Goal: Task Accomplishment & Management: Use online tool/utility

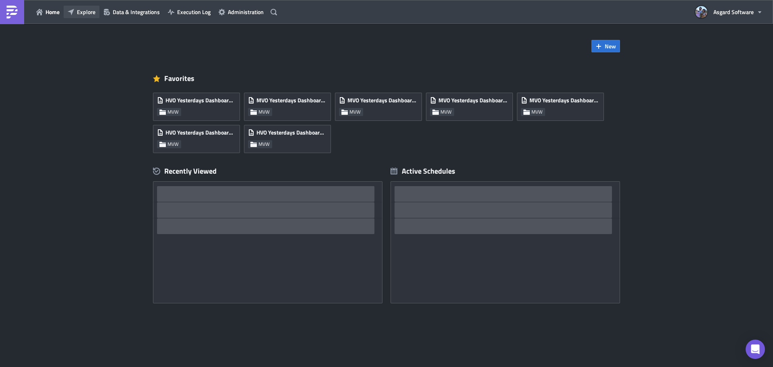
click at [82, 13] on span "Explore" at bounding box center [86, 12] width 19 height 8
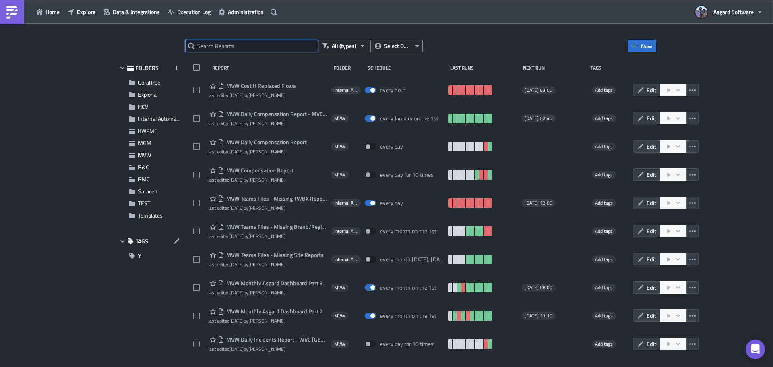
click at [243, 45] on input "text" at bounding box center [251, 46] width 133 height 12
type input "[DATE]"
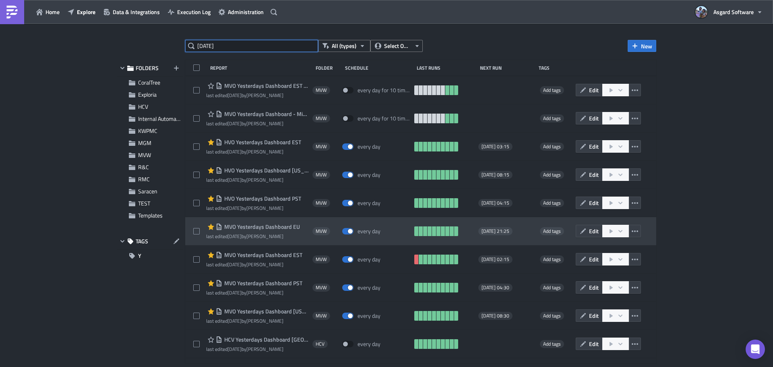
scroll to position [23, 0]
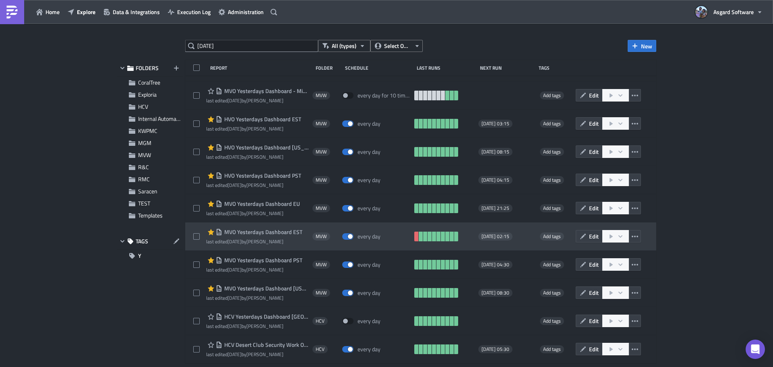
click at [282, 233] on span "MVO Yesterdays Dashboard EST" at bounding box center [262, 231] width 80 height 7
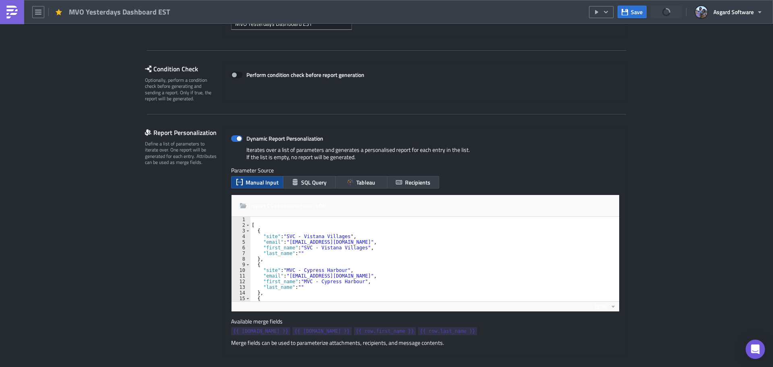
scroll to position [201, 0]
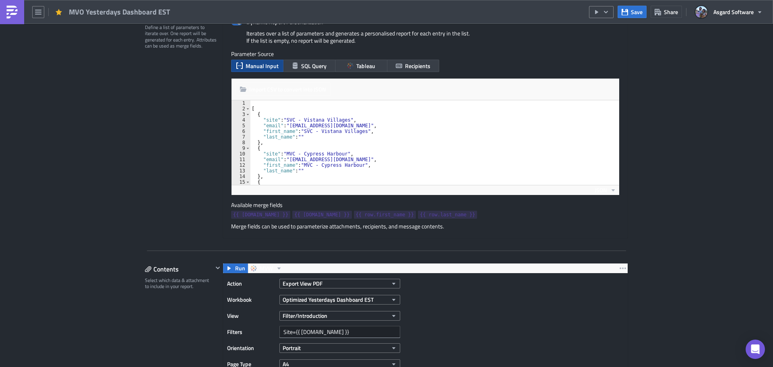
type textarea ""last_name": """
click at [401, 135] on div "[ { "site" : "SVC - Vistana Villages" , "email" : "[EMAIL_ADDRESS][DOMAIN_NAME]…" at bounding box center [431, 148] width 363 height 96
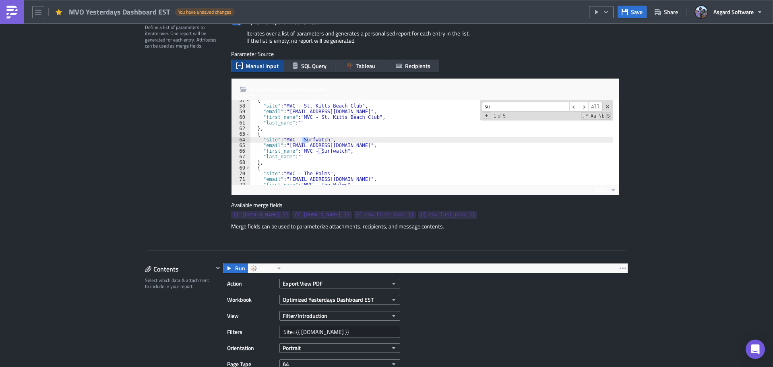
scroll to position [318, 0]
type input "sum"
click at [16, 12] on img at bounding box center [12, 12] width 13 height 13
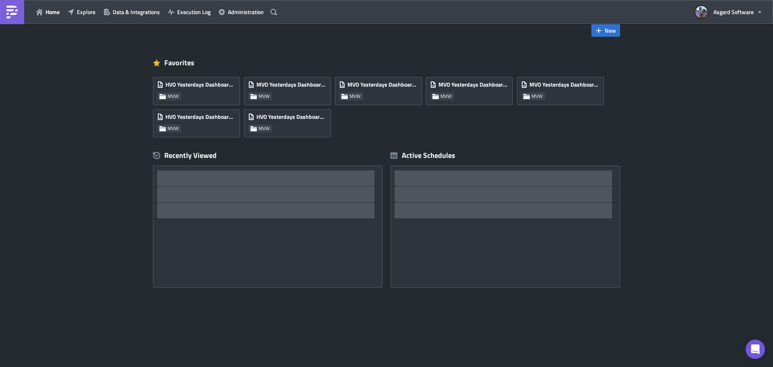
scroll to position [16, 0]
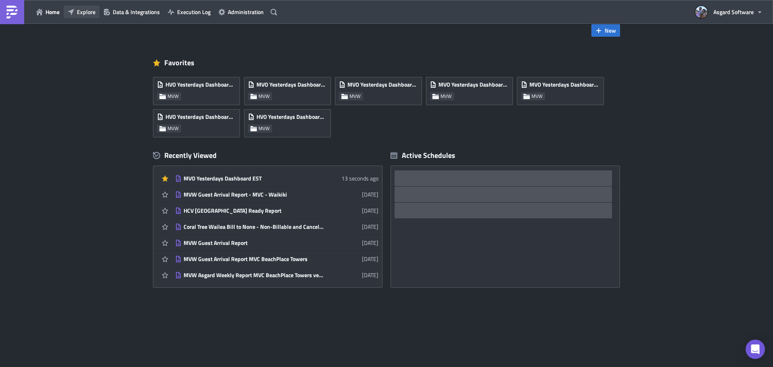
click at [97, 15] on button "Explore" at bounding box center [82, 12] width 36 height 12
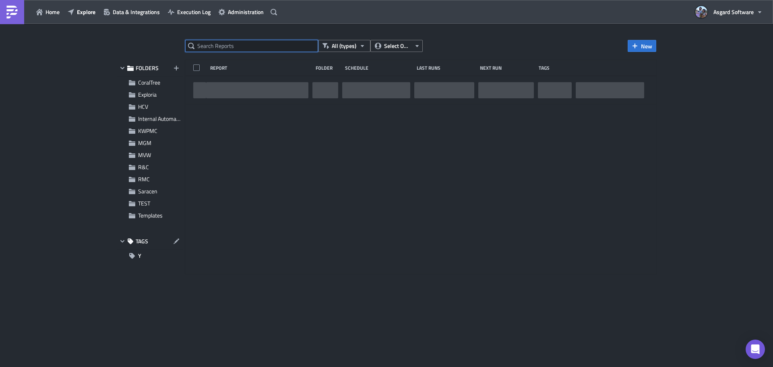
click at [237, 43] on input "text" at bounding box center [251, 46] width 133 height 12
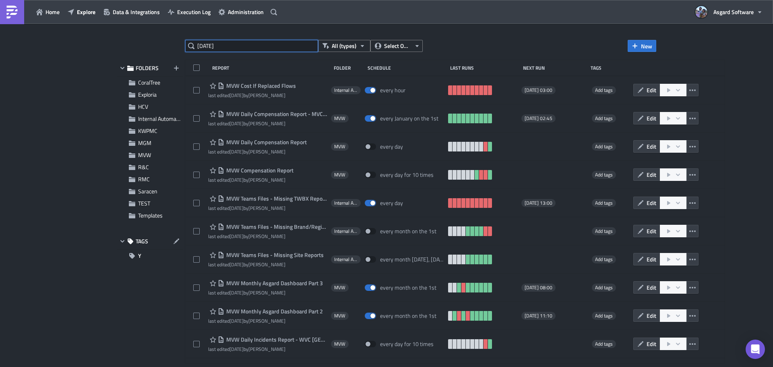
type input "[DATE]"
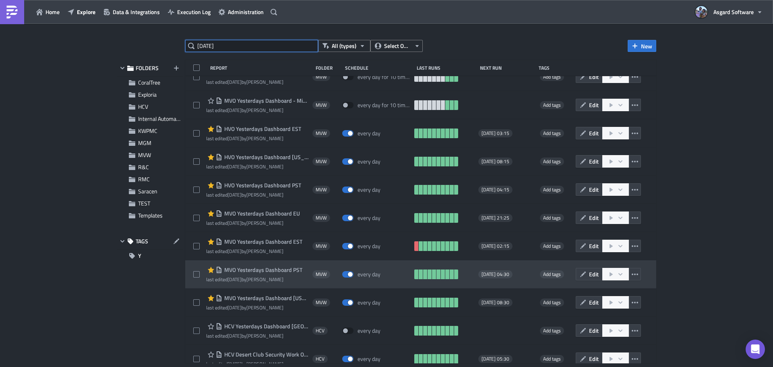
scroll to position [23, 0]
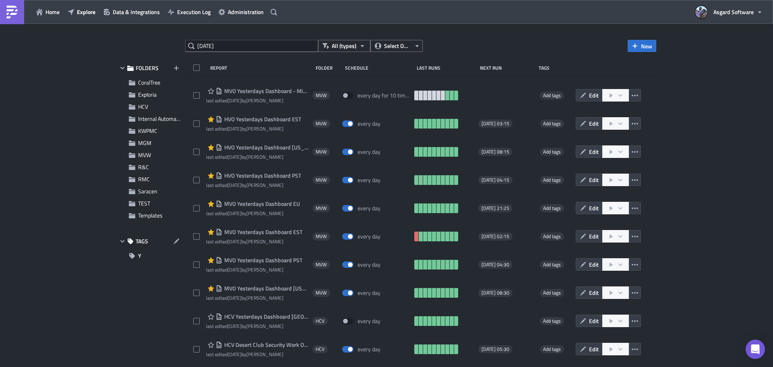
click at [267, 258] on span "MVO Yesterdays Dashboard PST" at bounding box center [262, 259] width 80 height 7
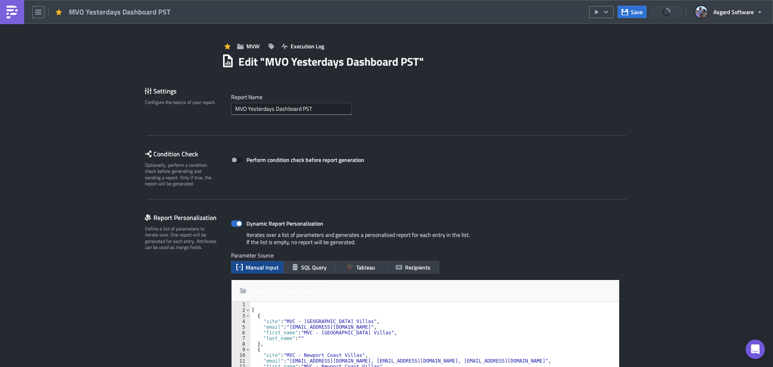
type textarea ""email": "[EMAIL_ADDRESS][DOMAIN_NAME]","
click at [439, 326] on div "[ { "site" : "MVC - Desert Springs Villas" , "email" : "[EMAIL_ADDRESS][DOMAIN_…" at bounding box center [444, 349] width 388 height 96
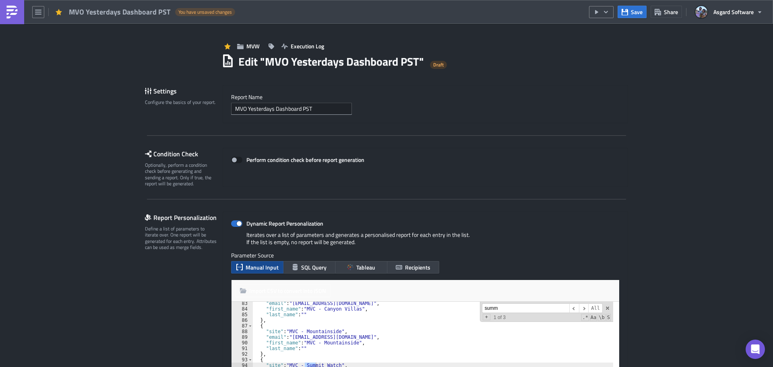
scroll to position [487, 0]
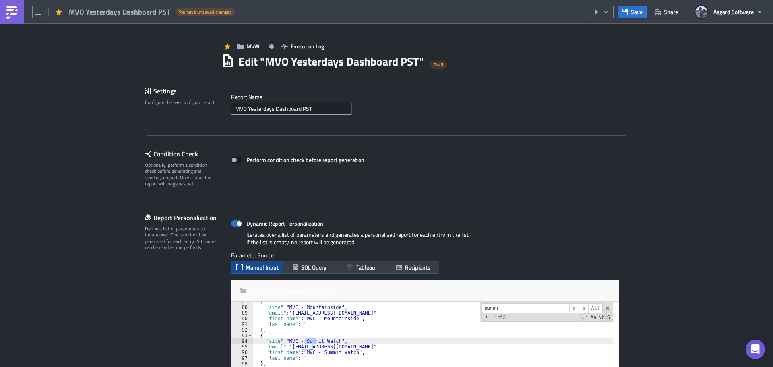
type input "summ"
type textarea ""site": "MVC - Summit Watch","
click at [409, 339] on div "{ "site" : "MVC - Mountainside" , "email" : "[EMAIL_ADDRESS][DOMAIN_NAME]" , "f…" at bounding box center [447, 347] width 388 height 96
click at [540, 214] on div "Dynamic Report Personalization Iterates over a list of parameters and generates…" at bounding box center [425, 328] width 405 height 234
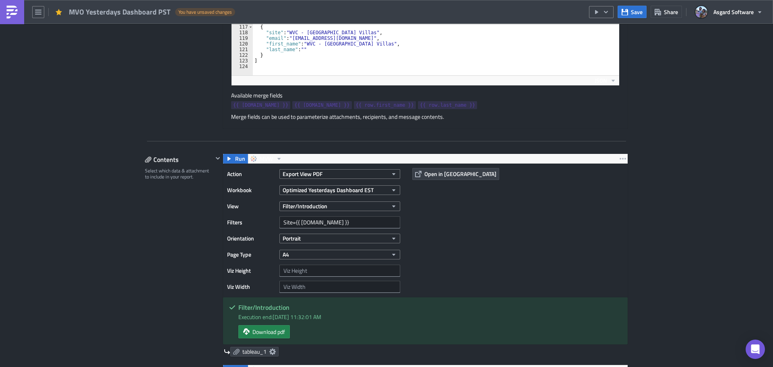
scroll to position [322, 0]
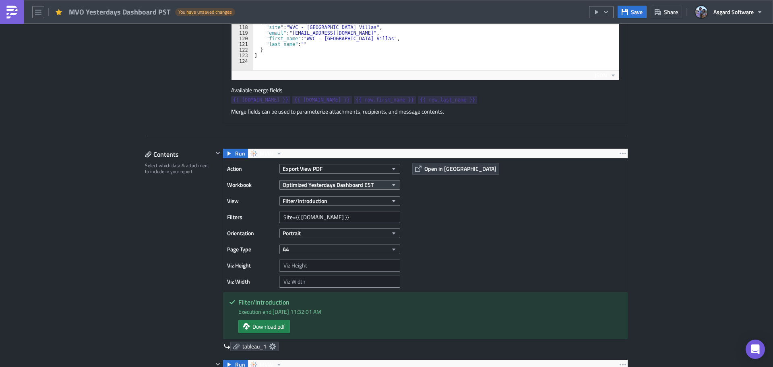
click at [362, 186] on span "Optimized Yesterdays Dashboard EST" at bounding box center [327, 184] width 91 height 8
click at [321, 199] on input "pst" at bounding box center [316, 198] width 77 height 12
type input "pst"
click at [354, 185] on span "Optimized Yesterdays Dashboard EST" at bounding box center [327, 184] width 91 height 8
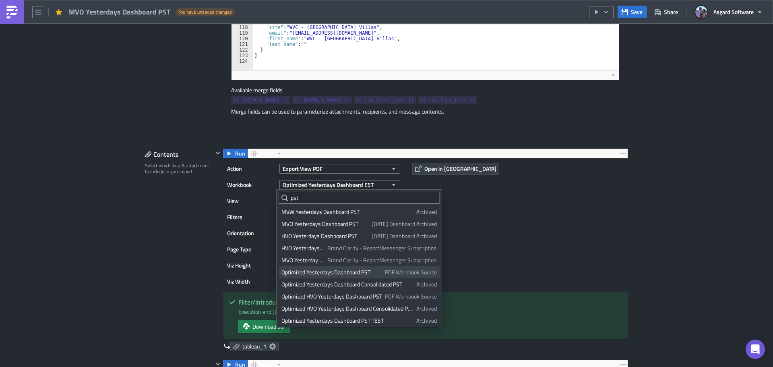
click at [348, 274] on div "Optimized Yesterdays Dashboard PST" at bounding box center [331, 272] width 101 height 8
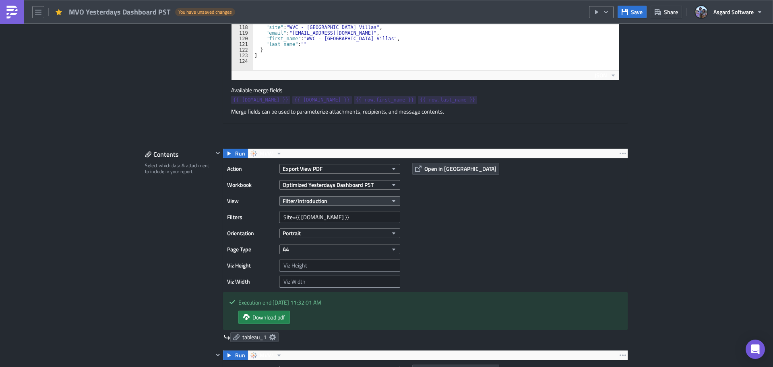
click at [338, 202] on button "Filter/Introduction" at bounding box center [339, 201] width 121 height 10
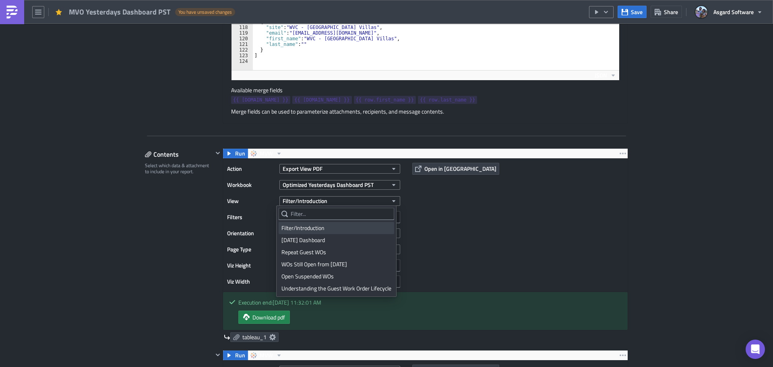
click at [319, 229] on div "Filter/Introduction" at bounding box center [336, 228] width 110 height 8
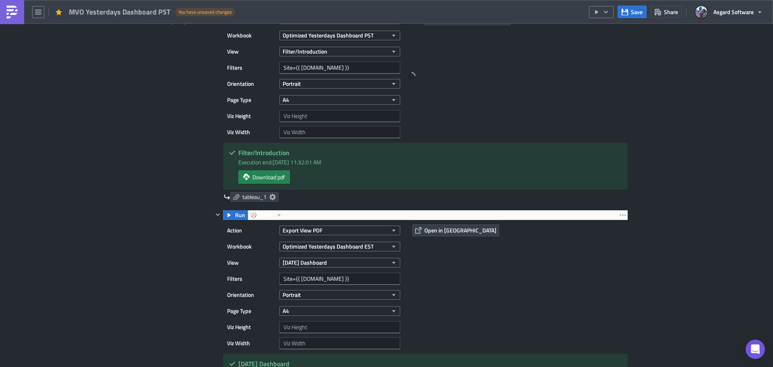
scroll to position [483, 0]
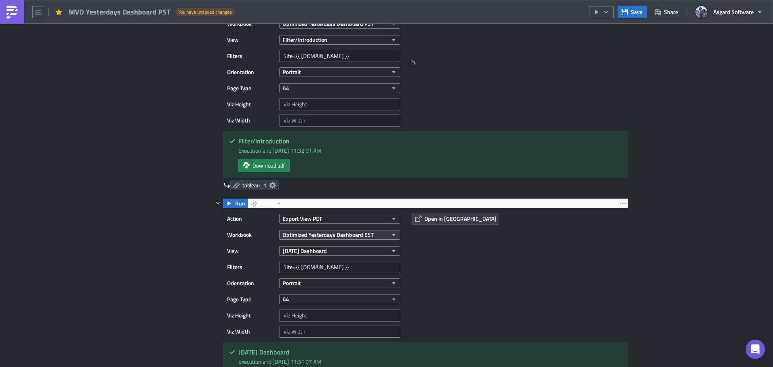
click at [341, 231] on span "Optimized Yesterdays Dashboard EST" at bounding box center [327, 234] width 91 height 8
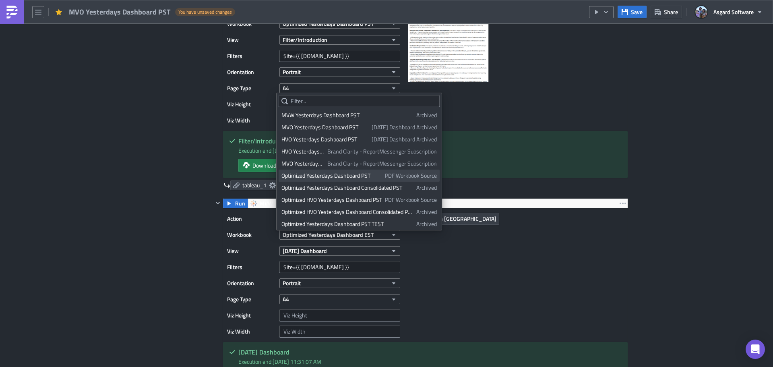
click at [338, 176] on div "Optimized Yesterdays Dashboard PST" at bounding box center [331, 175] width 101 height 8
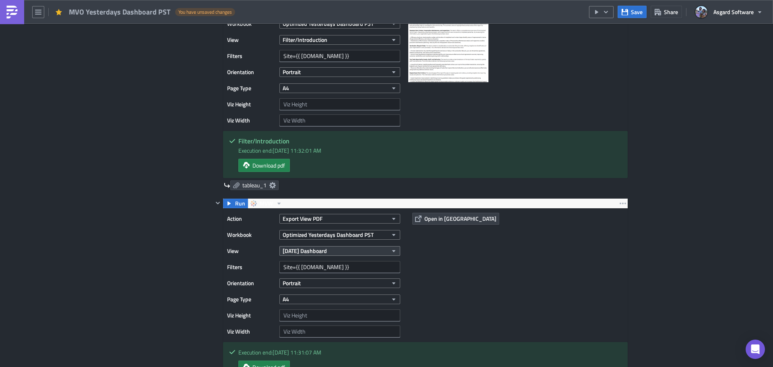
click at [327, 249] on span "[DATE] Dashboard" at bounding box center [304, 250] width 44 height 8
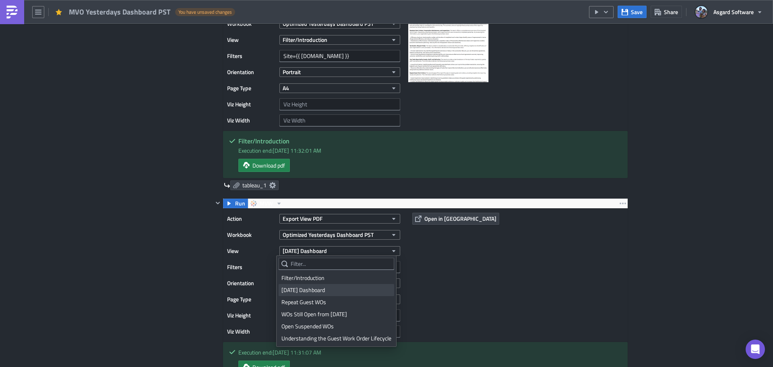
click at [320, 291] on div "[DATE] Dashboard" at bounding box center [336, 290] width 110 height 8
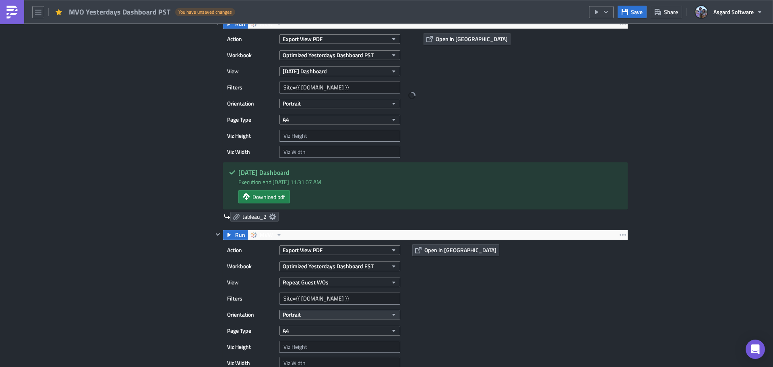
scroll to position [684, 0]
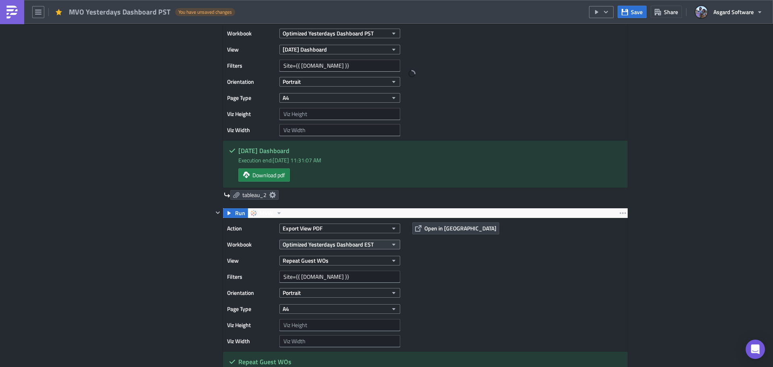
click at [349, 241] on span "Optimized Yesterdays Dashboard EST" at bounding box center [327, 244] width 91 height 8
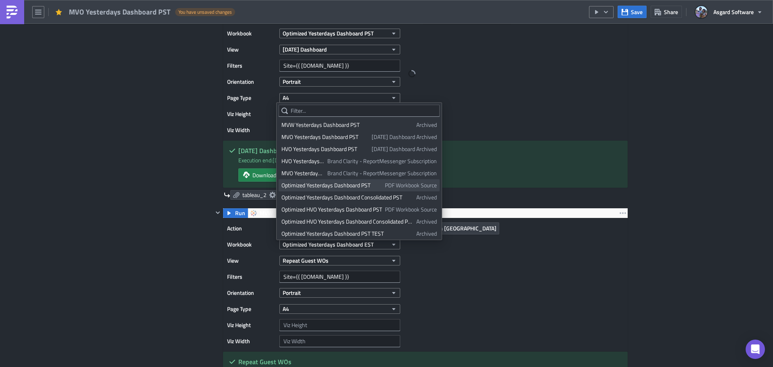
click at [346, 185] on div "Optimized Yesterdays Dashboard PST" at bounding box center [331, 185] width 101 height 8
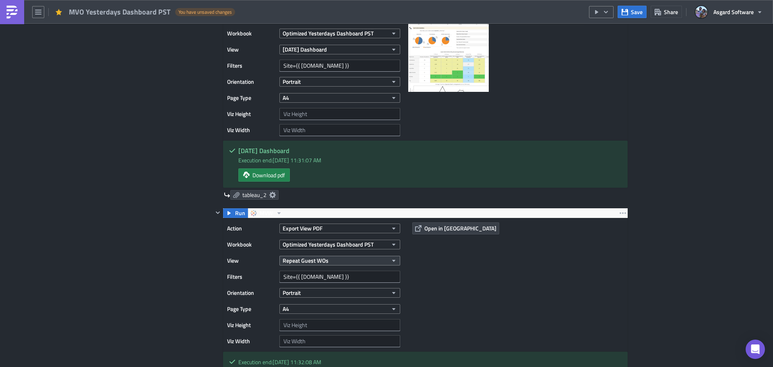
click at [357, 258] on button "Repeat Guest WOs" at bounding box center [339, 261] width 121 height 10
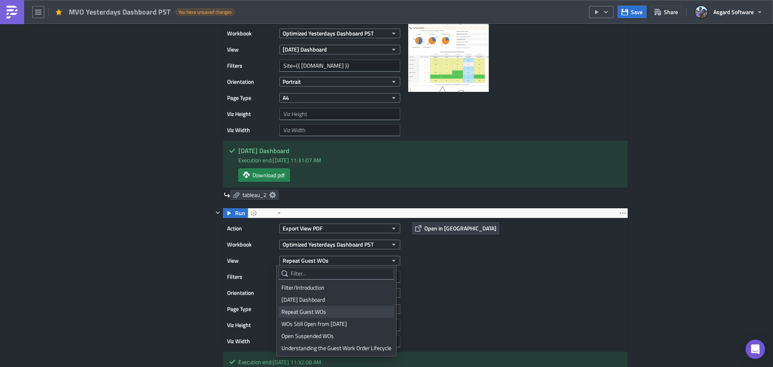
click at [326, 311] on div "Repeat Guest WOs" at bounding box center [336, 311] width 110 height 8
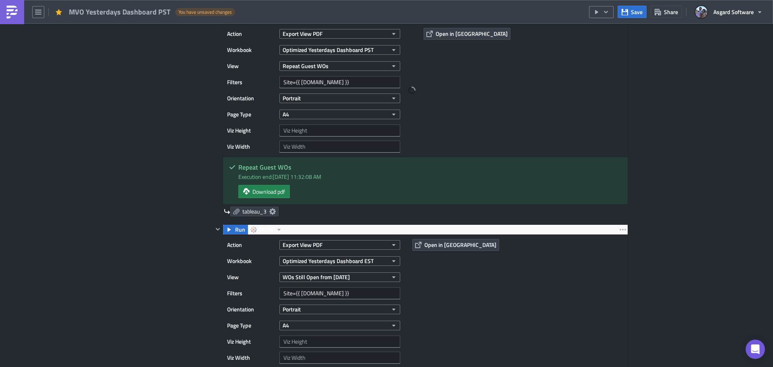
scroll to position [966, 0]
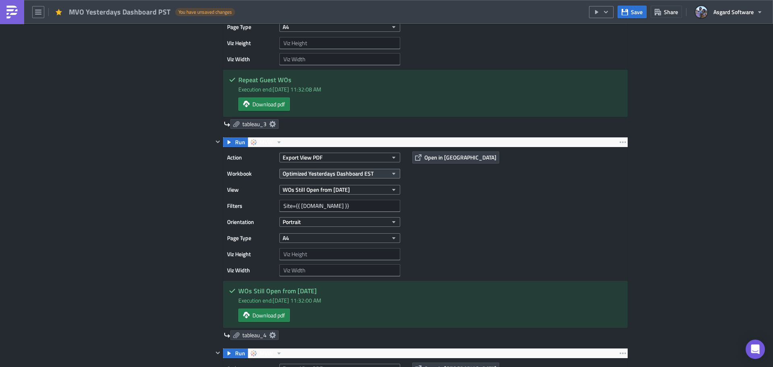
click at [361, 173] on span "Optimized Yesterdays Dashboard EST" at bounding box center [327, 173] width 91 height 8
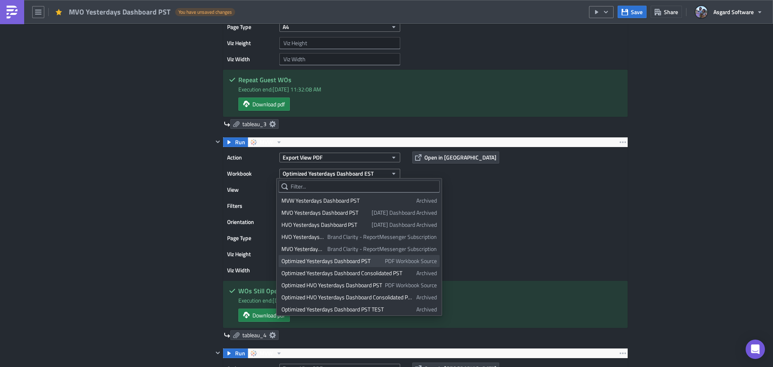
click at [330, 263] on div "Optimized Yesterdays Dashboard PST" at bounding box center [331, 261] width 101 height 8
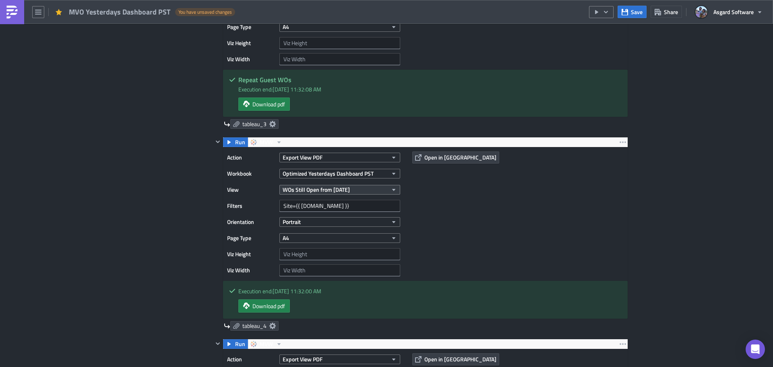
click at [320, 185] on span "WOs Still Open from [DATE]" at bounding box center [315, 189] width 67 height 8
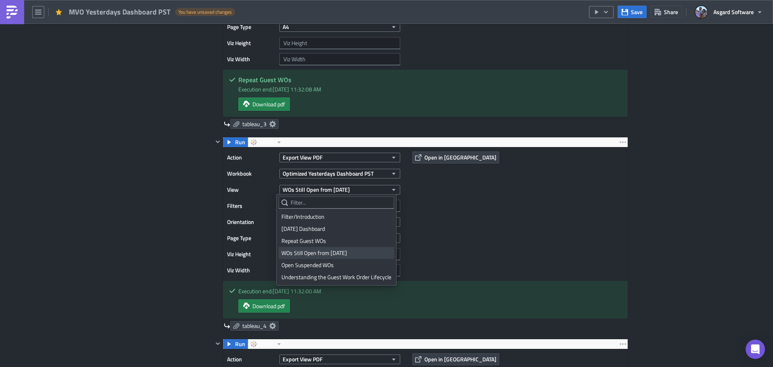
click at [319, 253] on div "WOs Still Open from [DATE]" at bounding box center [336, 253] width 110 height 8
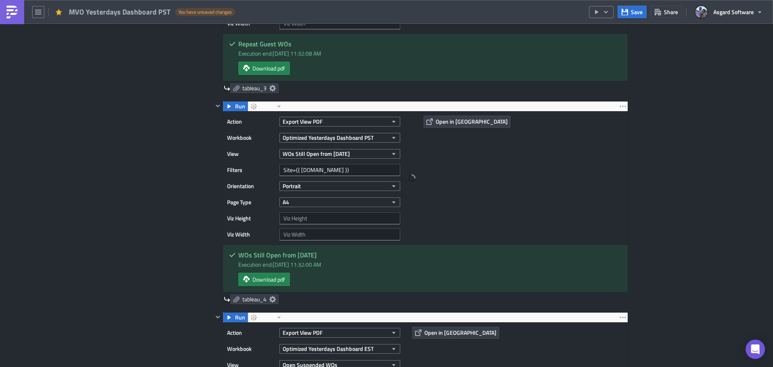
scroll to position [1006, 0]
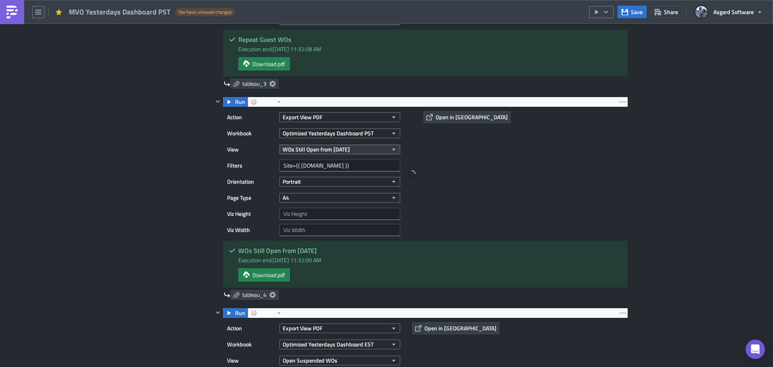
click at [328, 145] on span "WOs Still Open from [DATE]" at bounding box center [315, 149] width 67 height 8
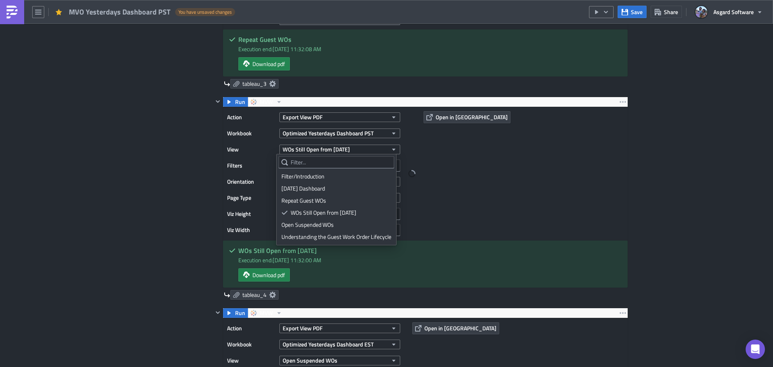
click at [537, 209] on div "Action Export View PDF Workbook Optimized Yesterdays Dashboard PST View WOs Sti…" at bounding box center [425, 173] width 404 height 133
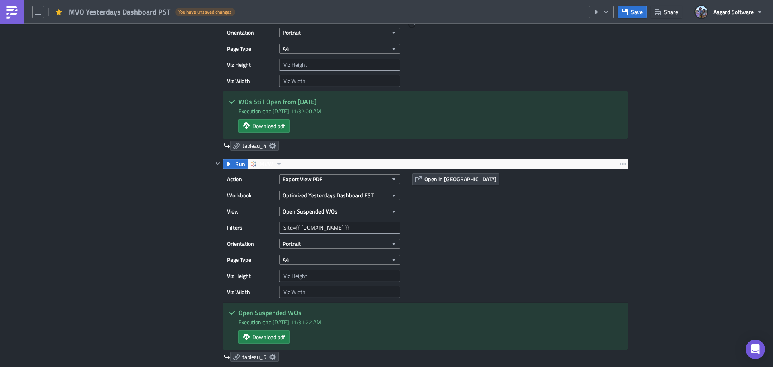
scroll to position [1167, 0]
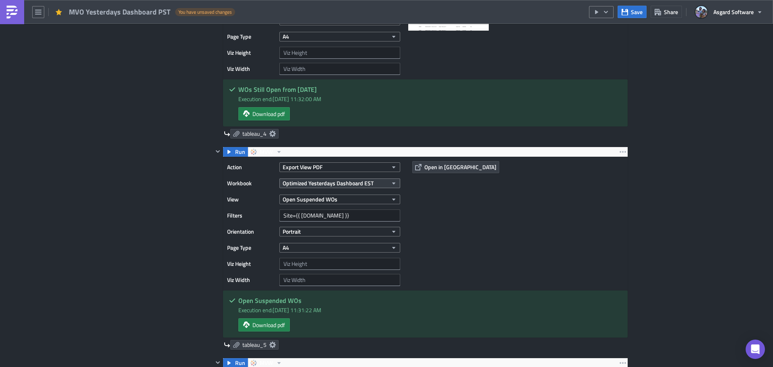
click at [341, 185] on span "Optimized Yesterdays Dashboard EST" at bounding box center [327, 183] width 91 height 8
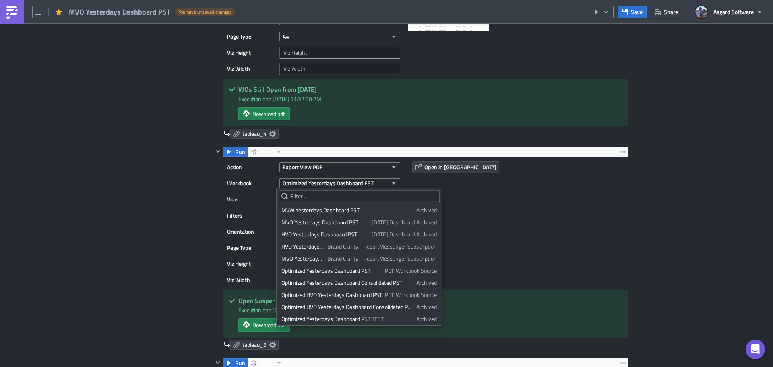
click at [359, 270] on div "Optimized Yesterdays Dashboard PST" at bounding box center [331, 270] width 101 height 8
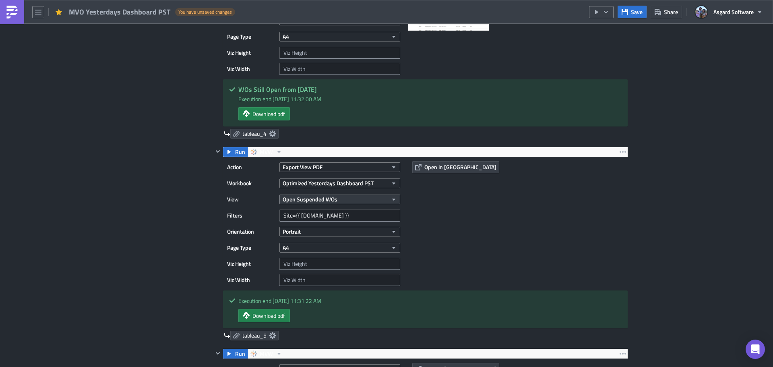
click at [327, 198] on span "Open Suspended WOs" at bounding box center [309, 199] width 55 height 8
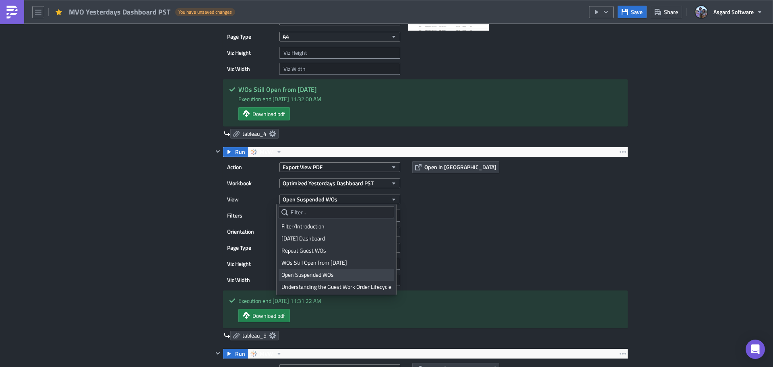
click at [311, 274] on div "Open Suspended WOs" at bounding box center [336, 274] width 110 height 8
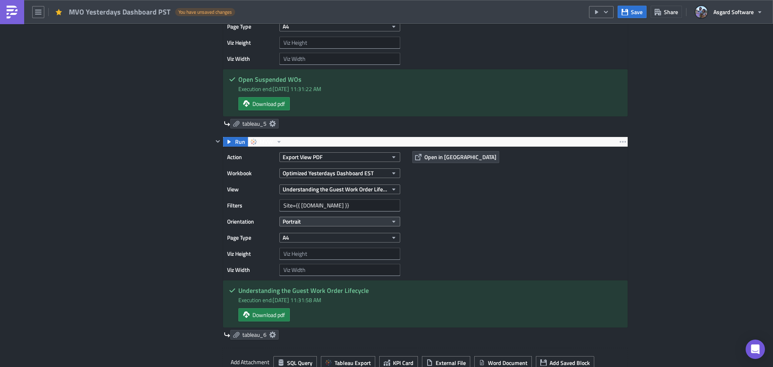
scroll to position [1408, 0]
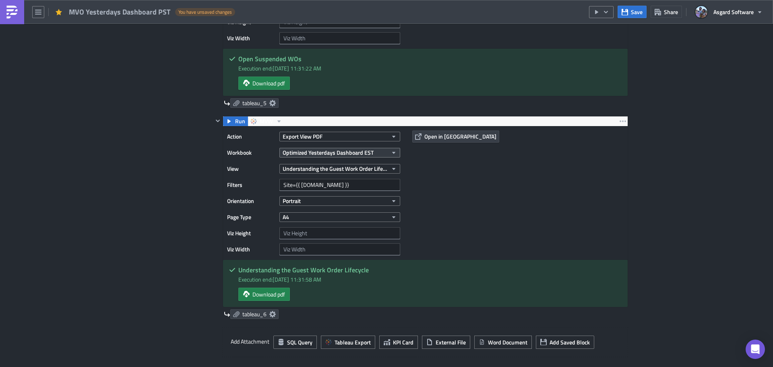
click at [342, 148] on button "Optimized Yesterdays Dashboard EST" at bounding box center [339, 153] width 121 height 10
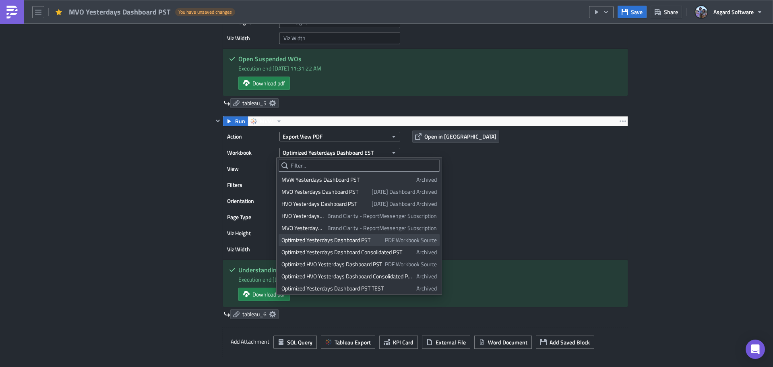
click at [355, 242] on div "Optimized Yesterdays Dashboard PST" at bounding box center [331, 240] width 101 height 8
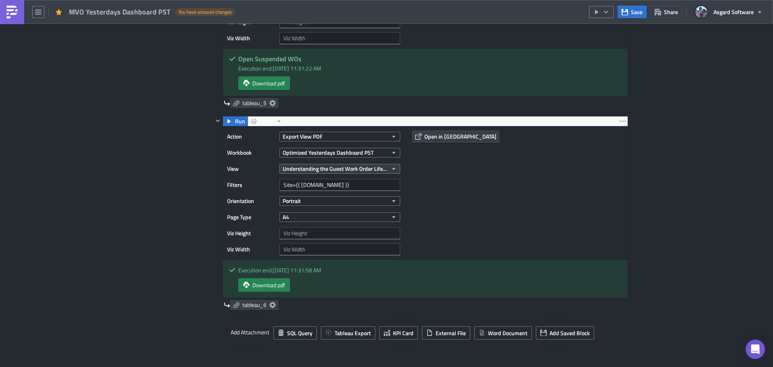
click at [346, 168] on span "Understanding the Guest Work Order Lifecycle" at bounding box center [334, 168] width 105 height 8
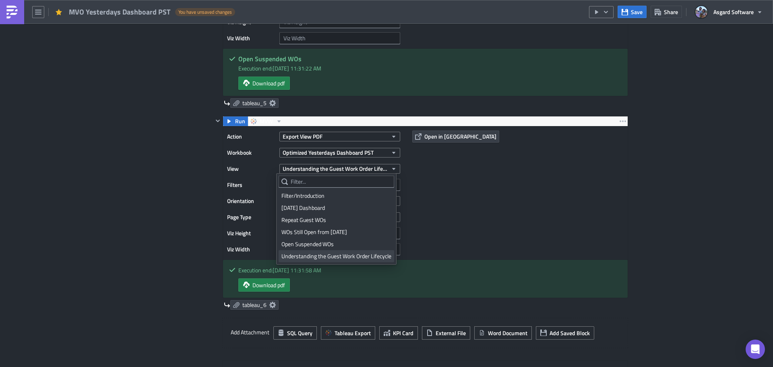
click at [354, 256] on div "Understanding the Guest Work Order Lifecycle" at bounding box center [336, 256] width 110 height 8
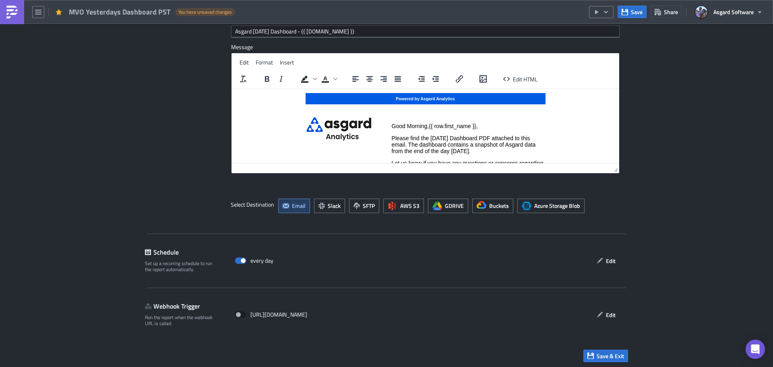
scroll to position [1994, 0]
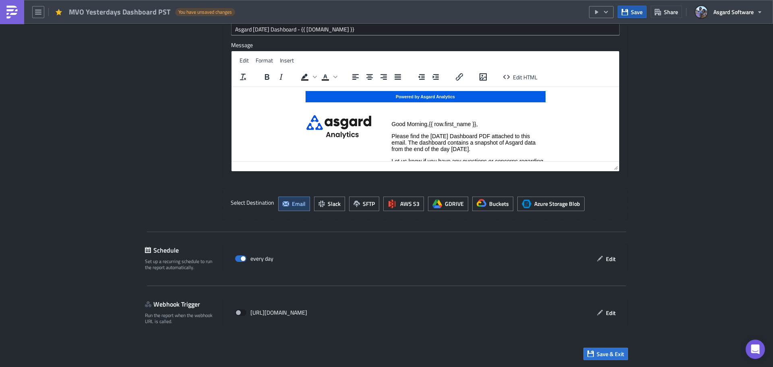
click at [637, 13] on span "Save" at bounding box center [637, 12] width 12 height 8
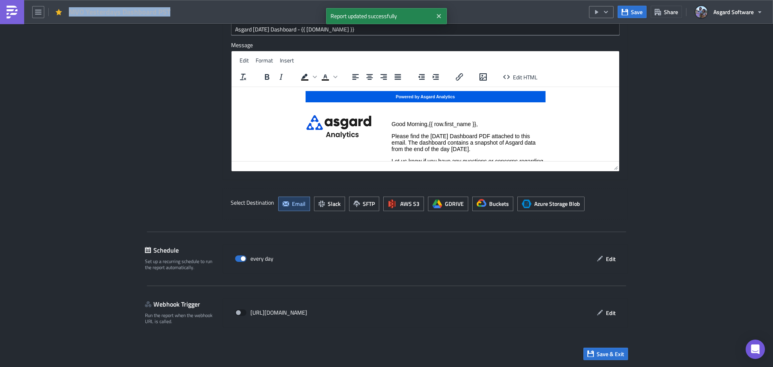
drag, startPoint x: 170, startPoint y: 11, endPoint x: 68, endPoint y: 8, distance: 101.9
click at [69, 8] on div "MVO Yesterdays Dashboard PST" at bounding box center [120, 11] width 102 height 9
copy span "MVO Yesterdays Dashboard PST"
click at [8, 13] on img at bounding box center [12, 12] width 13 height 13
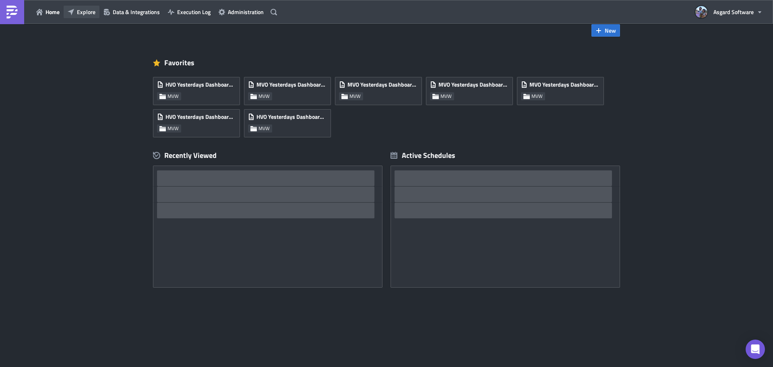
click at [78, 6] on button "Explore" at bounding box center [82, 12] width 36 height 12
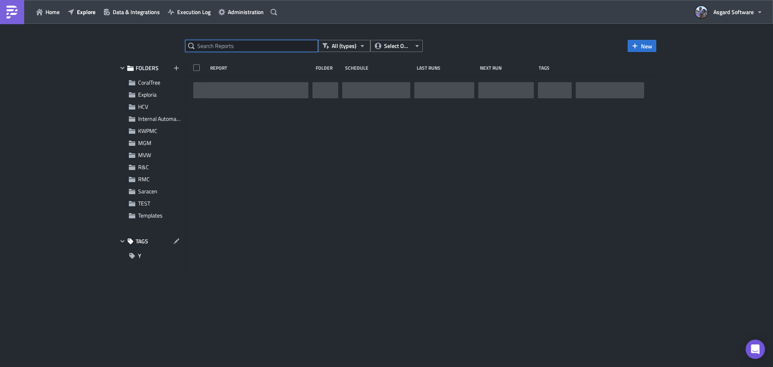
click at [219, 43] on input "text" at bounding box center [251, 46] width 133 height 12
paste input "MVO Yesterdays Dashboard PST"
type input "MVO Yesterdays Dashboard PST"
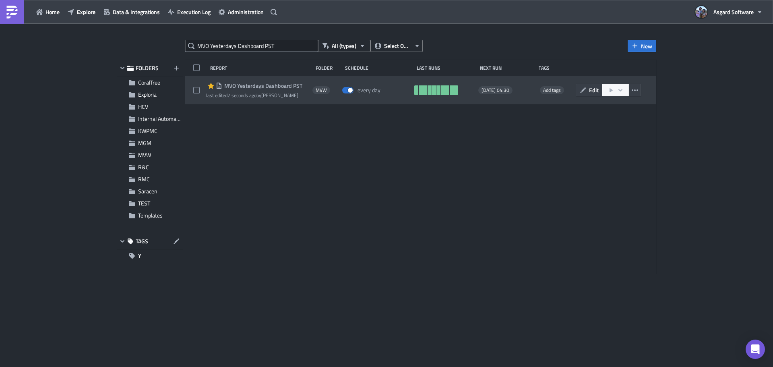
click at [282, 84] on span "MVO Yesterdays Dashboard PST" at bounding box center [262, 85] width 80 height 7
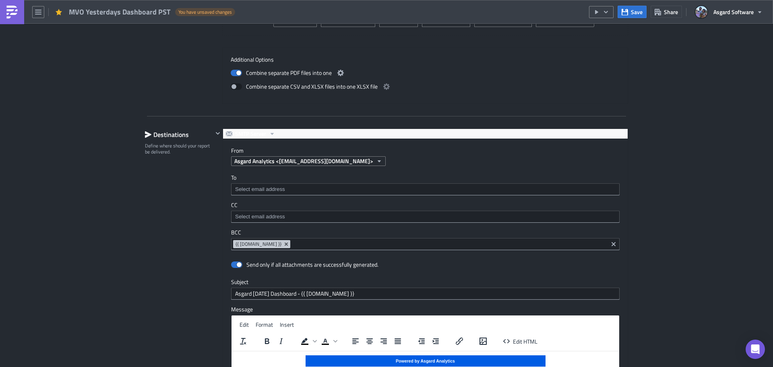
scroll to position [1730, 0]
